Goal: Task Accomplishment & Management: Complete application form

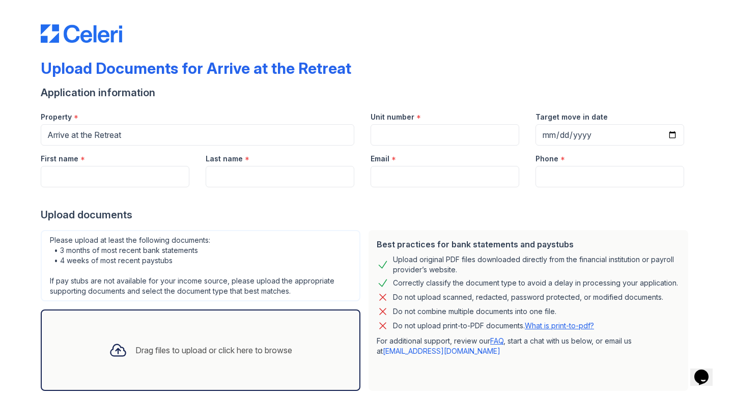
scroll to position [58, 0]
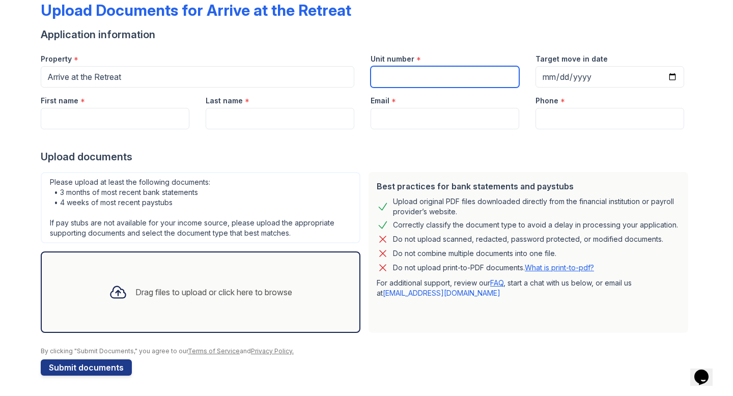
click at [446, 80] on input "Unit number" at bounding box center [445, 76] width 149 height 21
type input "510 D"
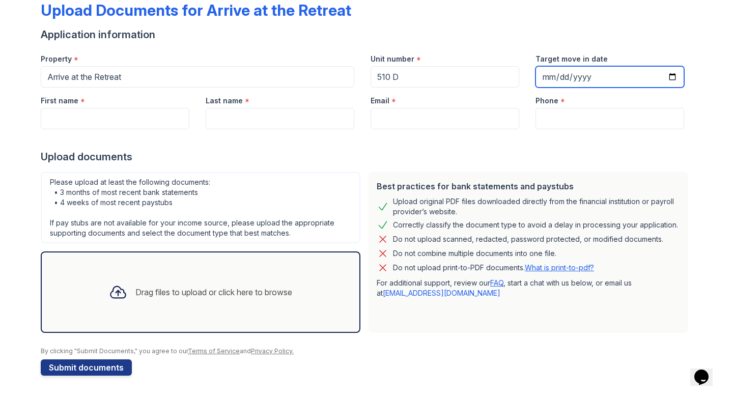
click at [673, 80] on input "Target move in date" at bounding box center [609, 76] width 149 height 21
type input "[DATE]"
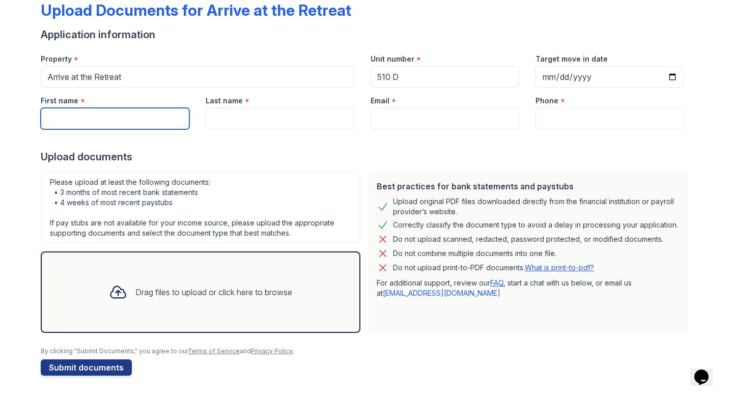
click at [168, 122] on input "First name" at bounding box center [115, 118] width 149 height 21
type input "[PERSON_NAME]"
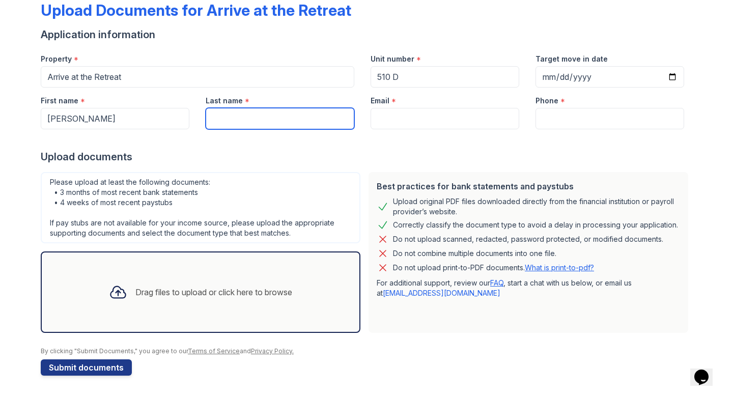
click at [302, 125] on input "Last name" at bounding box center [280, 118] width 149 height 21
type input "Sethi"
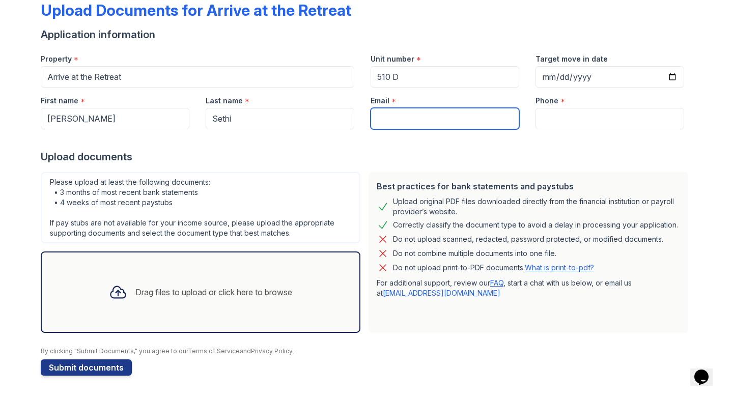
click at [422, 124] on input "Email" at bounding box center [445, 118] width 149 height 21
type input "[EMAIL_ADDRESS][DOMAIN_NAME]"
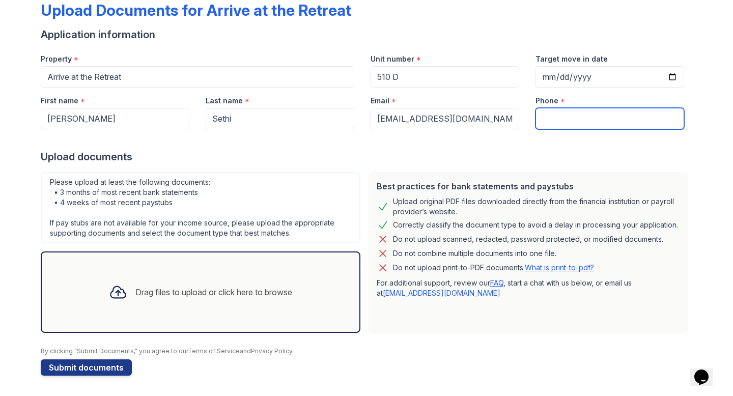
click at [564, 124] on input "Phone" at bounding box center [609, 118] width 149 height 21
type input "8575402395"
click at [442, 144] on div at bounding box center [366, 139] width 651 height 20
click at [185, 289] on div "Drag files to upload or click here to browse" at bounding box center [213, 292] width 157 height 12
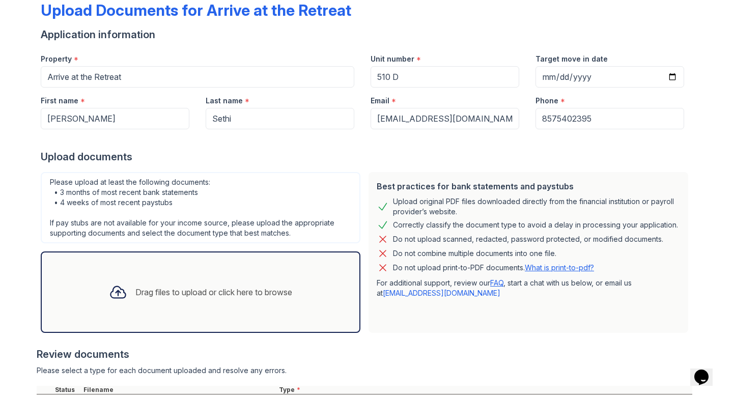
scroll to position [163, 0]
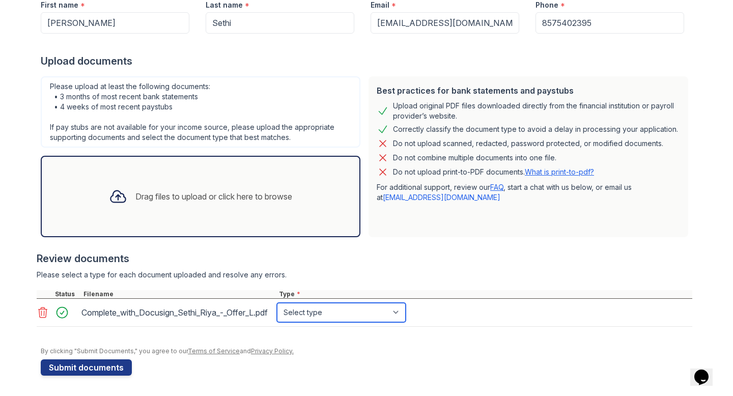
click at [371, 311] on select "Select type Paystub Bank Statement Offer Letter Tax Documents Benefit Award Let…" at bounding box center [341, 312] width 129 height 19
select select "offer_letter"
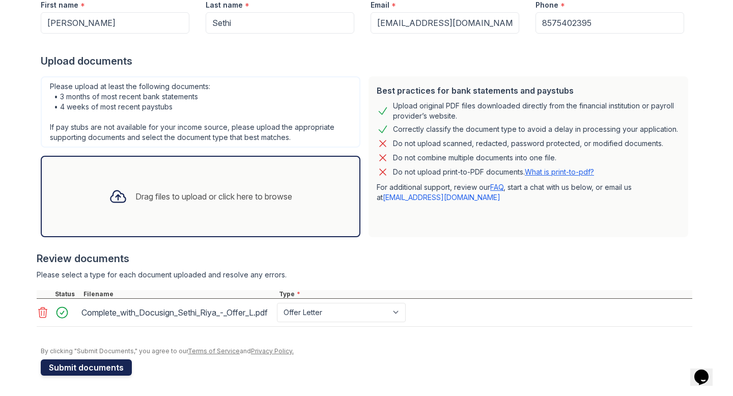
click at [100, 366] on button "Submit documents" at bounding box center [86, 367] width 91 height 16
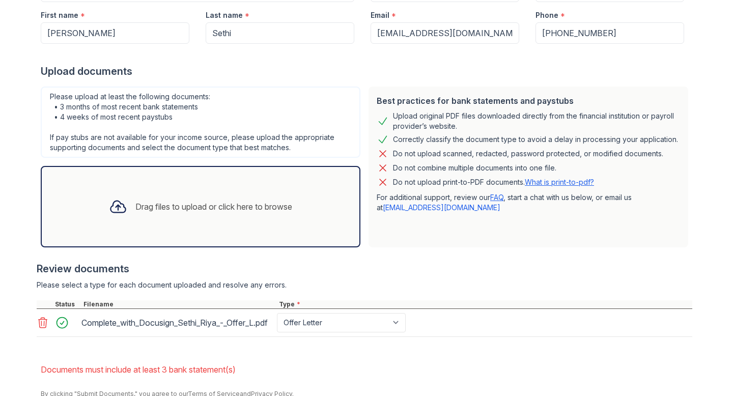
scroll to position [224, 0]
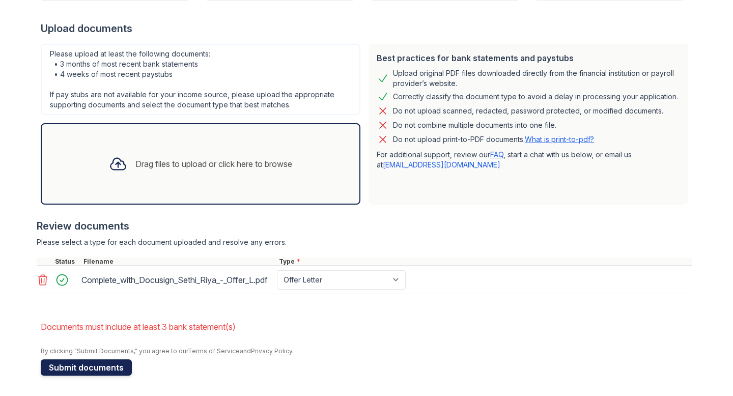
click at [114, 368] on button "Submit documents" at bounding box center [86, 367] width 91 height 16
click at [188, 158] on div "Drag files to upload or click here to browse" at bounding box center [213, 164] width 157 height 12
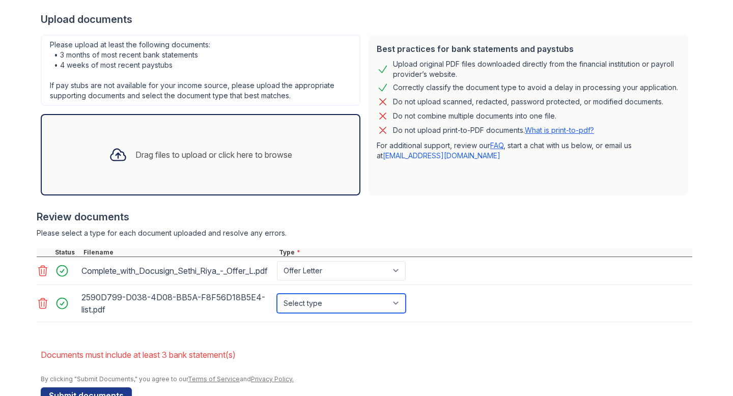
click at [330, 312] on select "Select type Paystub Bank Statement Offer Letter Tax Documents Benefit Award Let…" at bounding box center [341, 303] width 129 height 19
select select "bank_statement"
click at [175, 152] on div "Drag files to upload or click here to browse" at bounding box center [213, 155] width 157 height 12
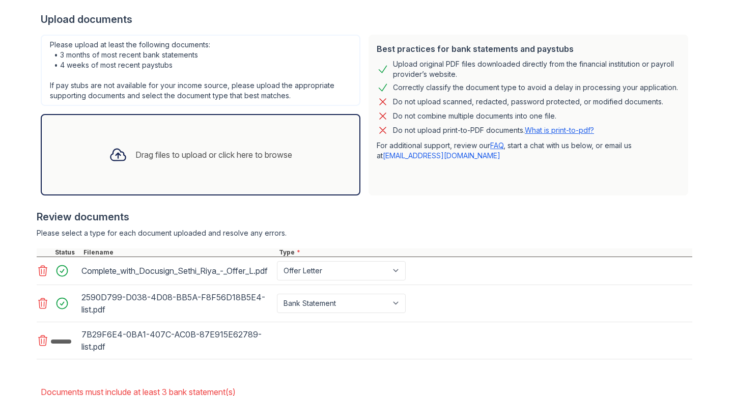
scroll to position [298, 0]
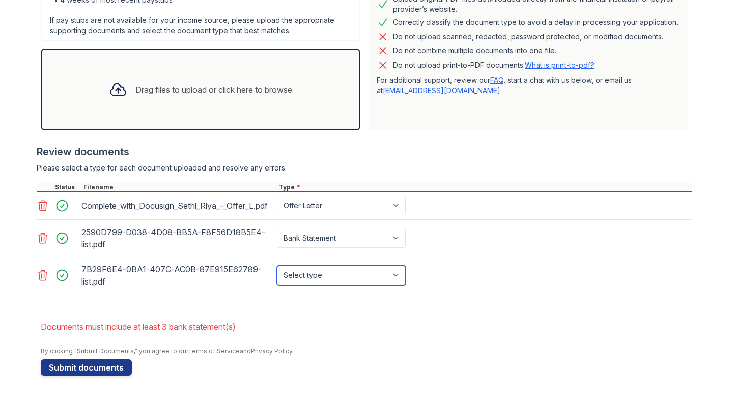
click at [352, 278] on select "Select type Paystub Bank Statement Offer Letter Tax Documents Benefit Award Let…" at bounding box center [341, 275] width 129 height 19
select select "bank_statement"
click at [166, 87] on div "Drag files to upload or click here to browse" at bounding box center [201, 89] width 200 height 35
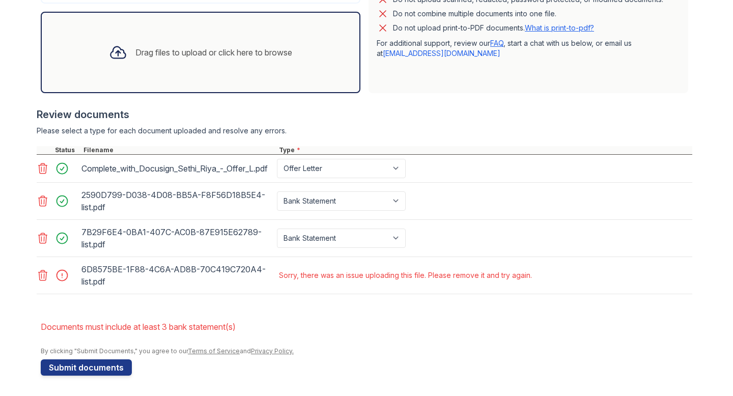
scroll to position [335, 0]
click at [44, 277] on icon at bounding box center [43, 275] width 12 height 12
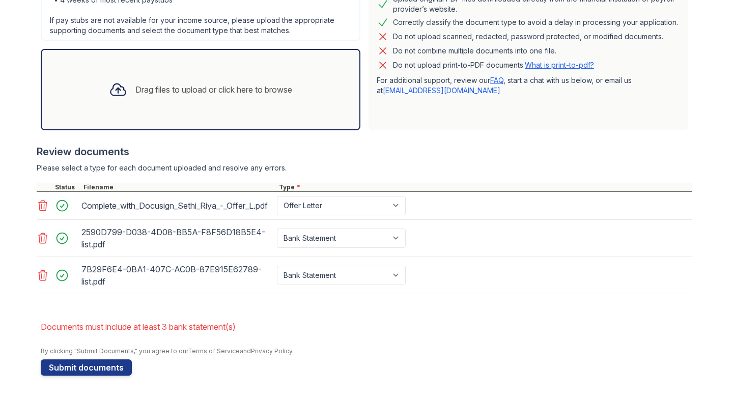
click at [235, 107] on div "Drag files to upload or click here to browse" at bounding box center [201, 89] width 320 height 81
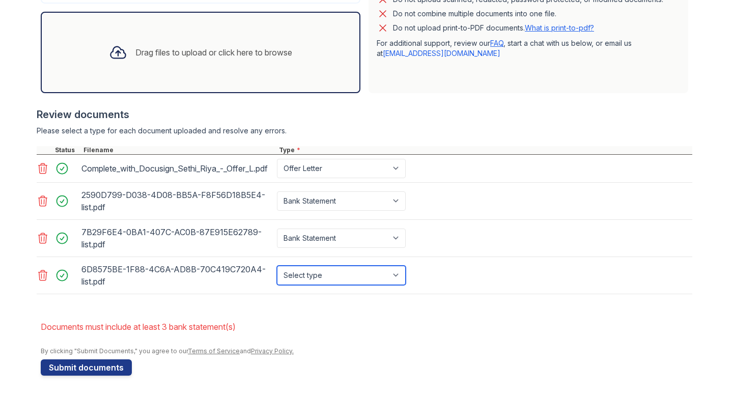
click at [361, 275] on select "Select type Paystub Bank Statement Offer Letter Tax Documents Benefit Award Let…" at bounding box center [341, 275] width 129 height 19
select select "bank_statement"
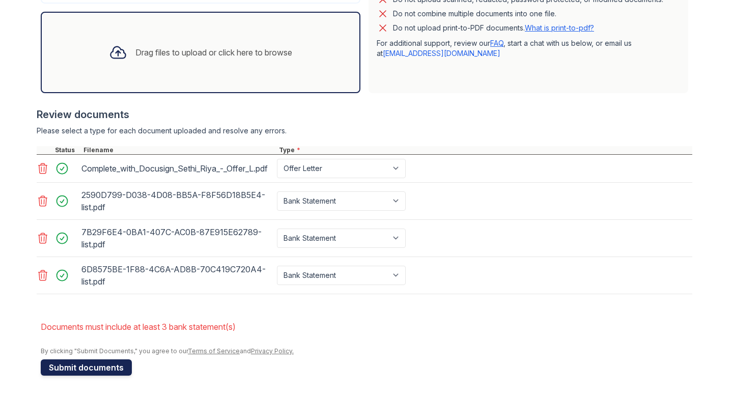
click at [101, 364] on button "Submit documents" at bounding box center [86, 367] width 91 height 16
